Goal: Task Accomplishment & Management: Manage account settings

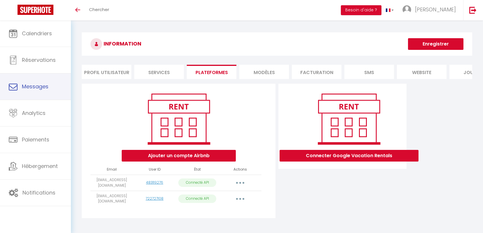
scroll to position [20, 0]
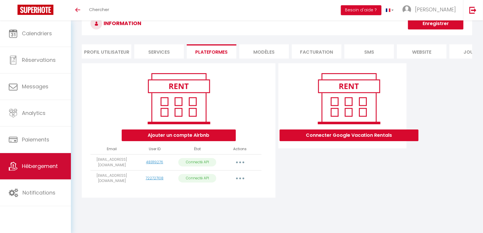
click at [50, 163] on span "Hébergement" at bounding box center [40, 166] width 36 height 7
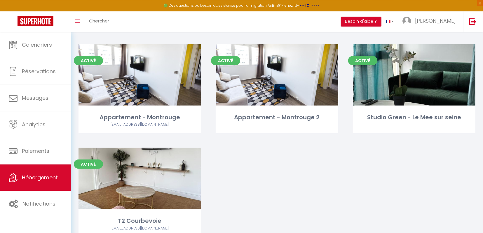
scroll to position [352, 0]
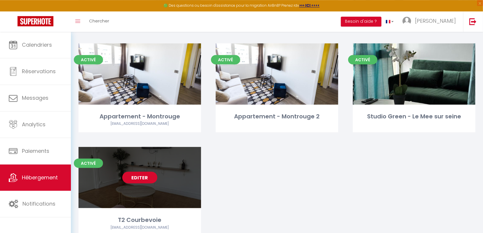
click at [149, 173] on link "Editer" at bounding box center [139, 178] width 35 height 12
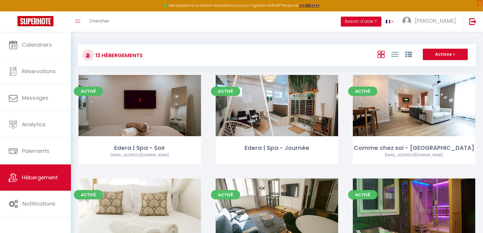
select select "3"
select select "2"
select select "1"
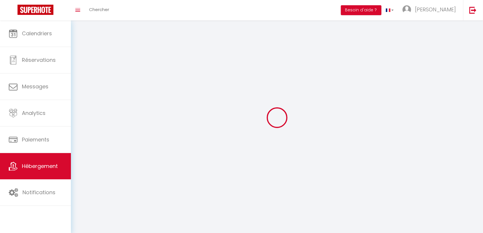
select select
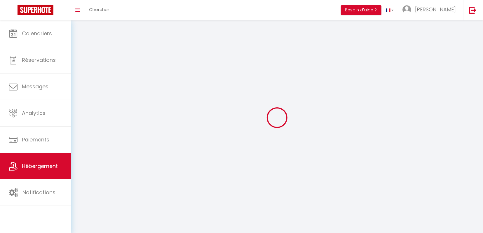
select select
checkbox input "false"
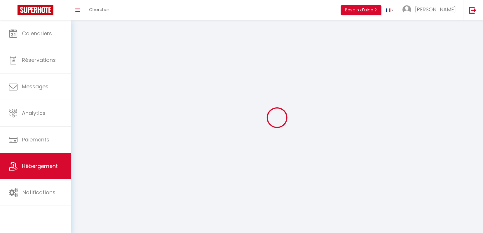
checkbox input "false"
select select
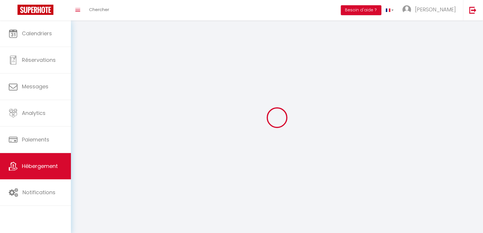
select select
checkbox input "false"
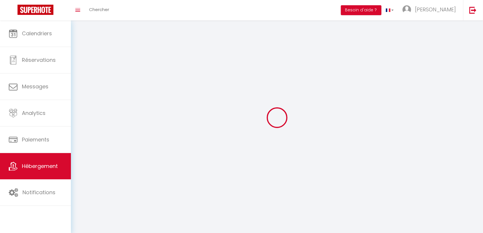
checkbox input "false"
select select
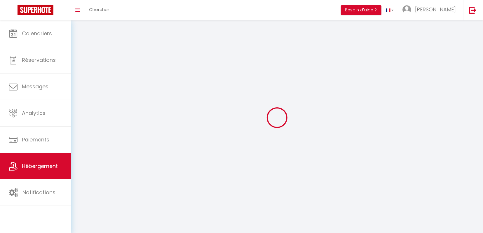
select select
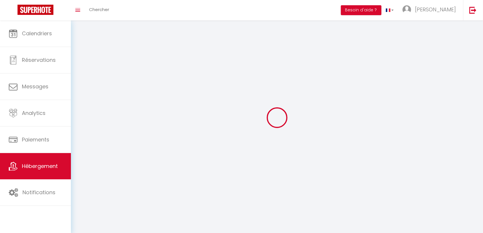
checkbox input "false"
select select
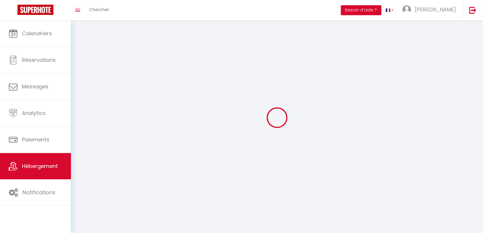
select select
select select "1"
select select
select select "28"
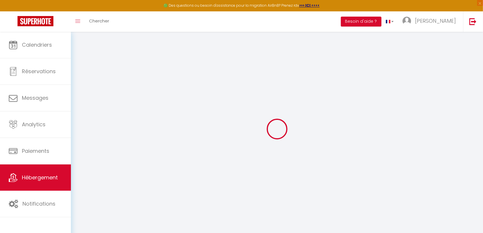
select select
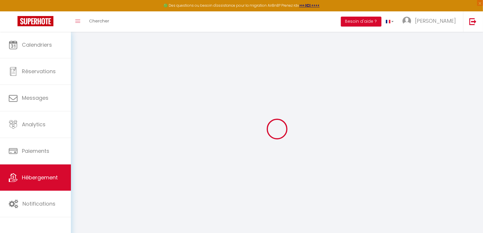
select select
checkbox input "false"
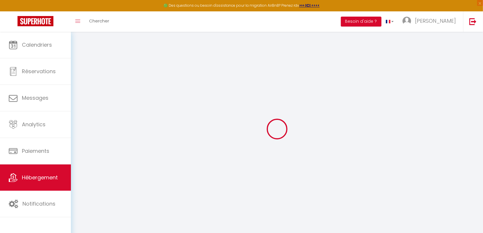
select select
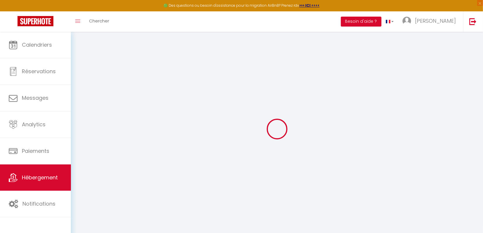
select select
checkbox input "false"
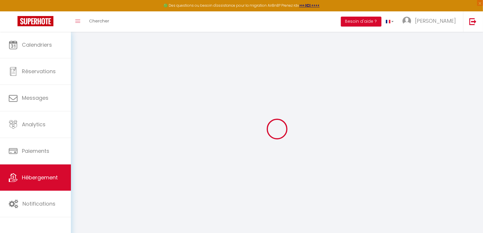
checkbox input "false"
select select
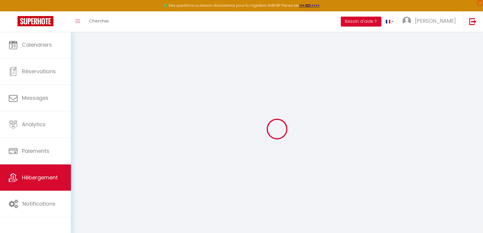
select select
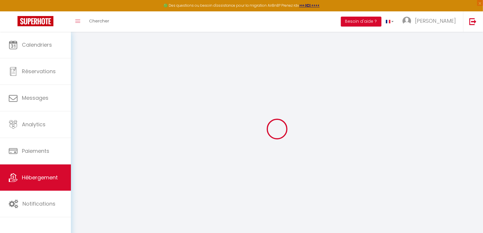
checkbox input "false"
select select
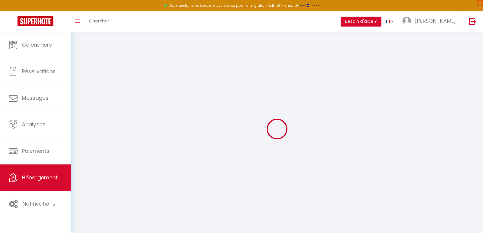
select select
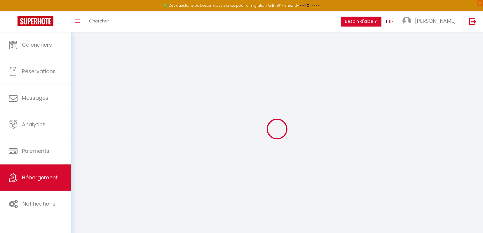
select select
checkbox input "false"
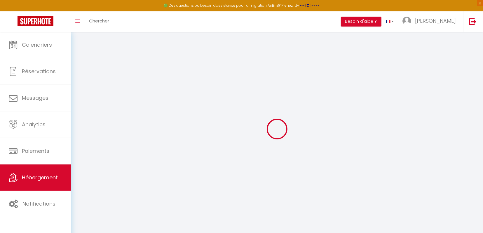
checkbox input "false"
select select
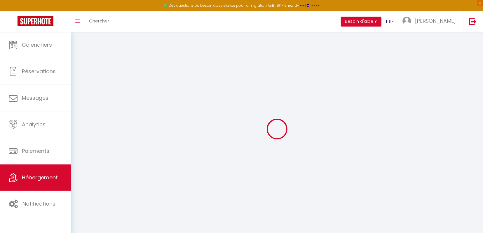
select select
checkbox input "false"
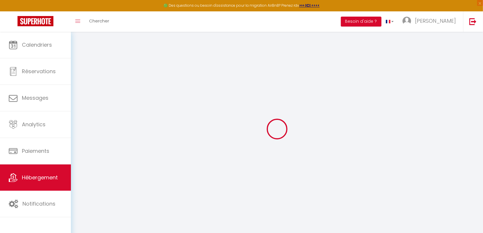
checkbox input "false"
select select
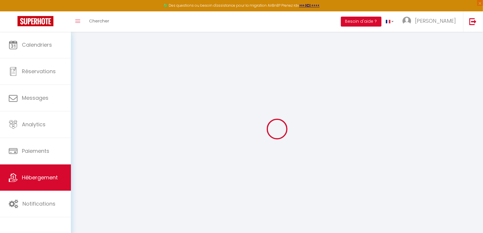
type input "T2 Courbevoie"
type input "[PERSON_NAME]"
type input "Batonat"
type input "[STREET_ADDRESS][PERSON_NAME]"
type input "92400"
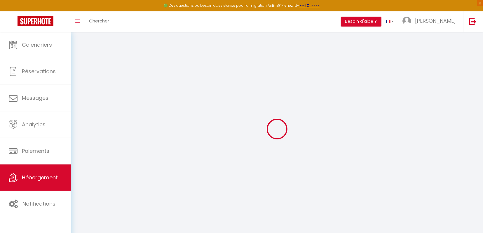
type input "[GEOGRAPHIC_DATA]"
type input "95"
type input "40"
type input "150"
select select
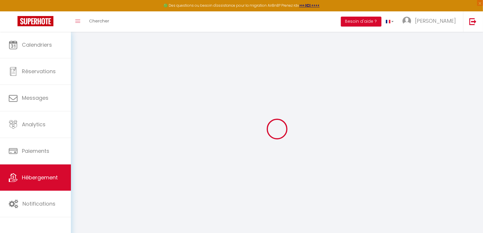
select select
type input "[STREET_ADDRESS][PERSON_NAME]"
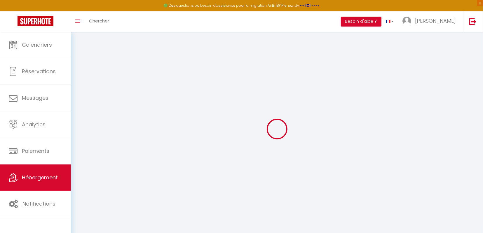
type input "92400"
type input "[GEOGRAPHIC_DATA]"
type input "[EMAIL_ADDRESS][DOMAIN_NAME]"
select select "15724"
checkbox input "false"
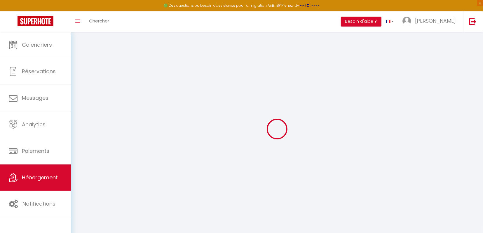
checkbox input "false"
type input "0"
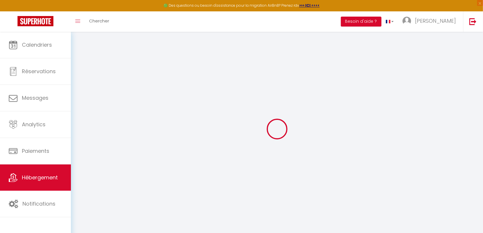
select select
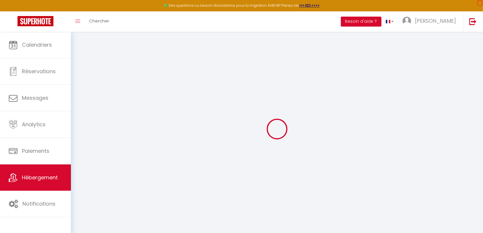
checkbox input "false"
select select
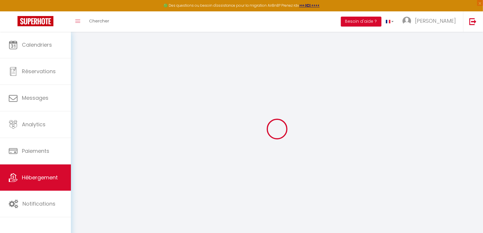
select select
checkbox input "false"
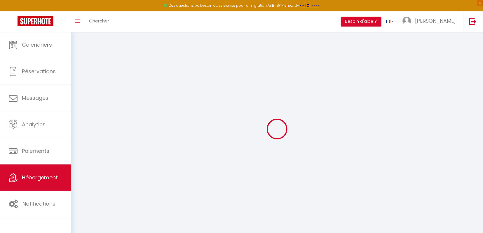
checkbox input "false"
select select
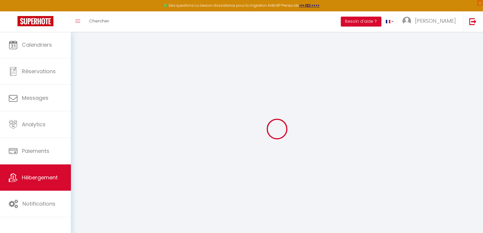
select select
checkbox input "false"
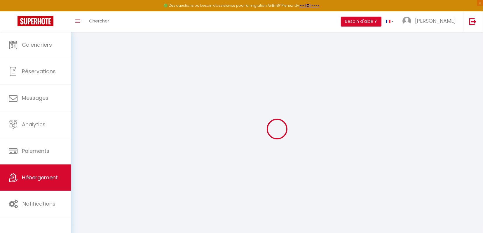
checkbox input "false"
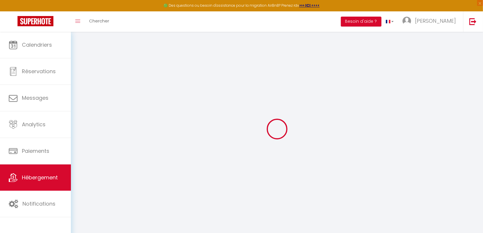
checkbox input "false"
select select "17:00"
select select "23:45"
select select "30"
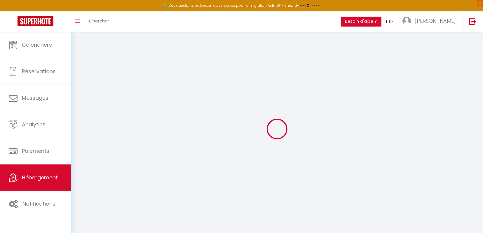
select select "120"
checkbox input "false"
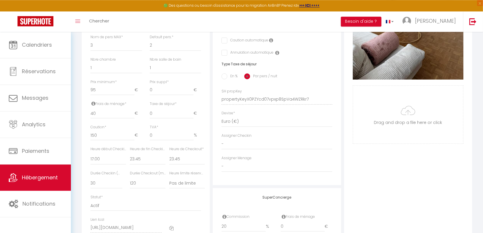
scroll to position [207, 0]
checkbox input "false"
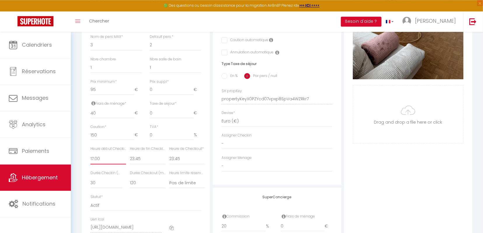
click at [90, 153] on select "00:00 00:15 00:30 00:45 01:00 01:15 01:30 01:45 02:00 02:15 02:30 02:45 03:00" at bounding box center [108, 158] width 36 height 11
select select "16:00"
click option "16:00" at bounding box center [0, 0] width 0 height 0
checkbox input "false"
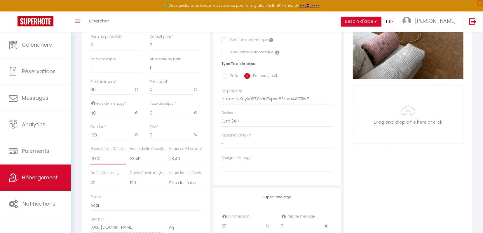
checkbox input "false"
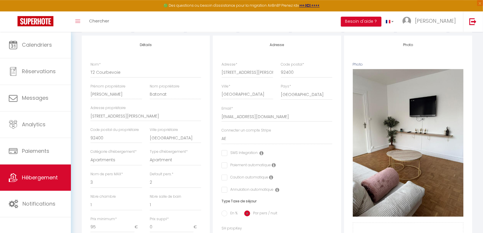
scroll to position [0, 0]
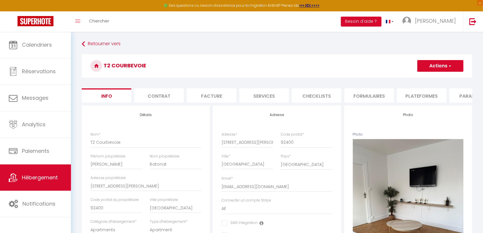
click at [447, 67] on button "Actions" at bounding box center [440, 66] width 46 height 12
click at [436, 78] on link "Enregistrer" at bounding box center [432, 79] width 62 height 8
click at [434, 70] on button "Actions" at bounding box center [440, 66] width 46 height 12
click at [426, 79] on input "Enregistrer" at bounding box center [417, 79] width 22 height 6
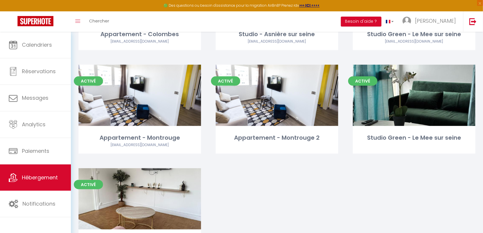
scroll to position [367, 0]
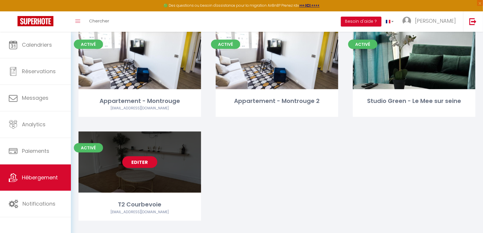
click at [138, 156] on link "Editer" at bounding box center [139, 162] width 35 height 12
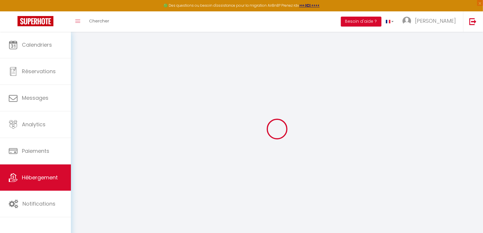
select select "Nuki"
type input "[EMAIL_ADDRESS][DOMAIN_NAME]"
checkbox input "true"
type input "g7FqB4nb5McqKbGG2HfCbpMOqgg8Cj19r46mkmP6"
checkbox input "true"
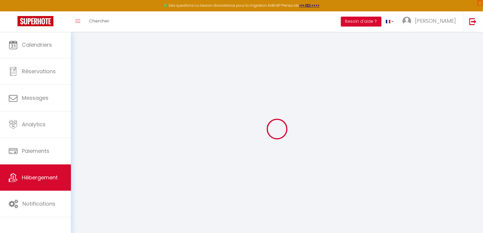
checkbox input "true"
checkbox input "false"
checkbox input "true"
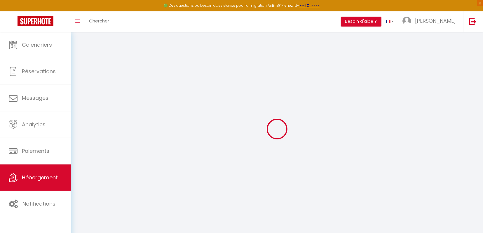
checkbox input "false"
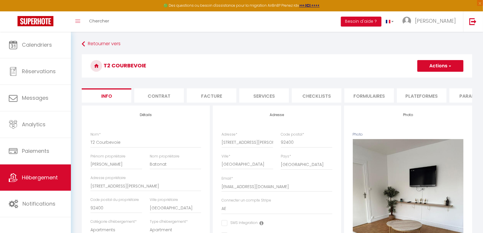
click at [268, 94] on li "Services" at bounding box center [264, 95] width 50 height 14
checkbox input "true"
checkbox input "false"
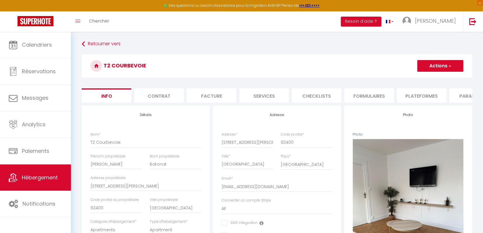
checkbox input "false"
checkbox input "true"
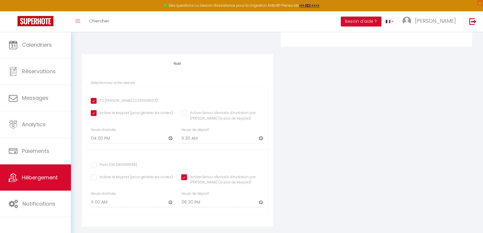
scroll to position [194, 0]
click at [104, 140] on input "16:00" at bounding box center [132, 140] width 83 height 11
type input "15:00"
checkbox input "true"
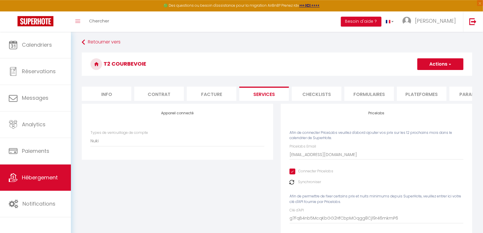
scroll to position [0, 0]
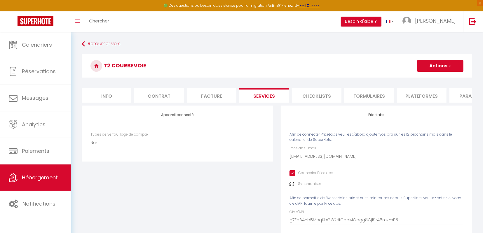
click at [442, 68] on button "Actions" at bounding box center [440, 66] width 46 height 12
click at [439, 78] on link "Enregistrer" at bounding box center [440, 79] width 46 height 8
